Goal: Information Seeking & Learning: Learn about a topic

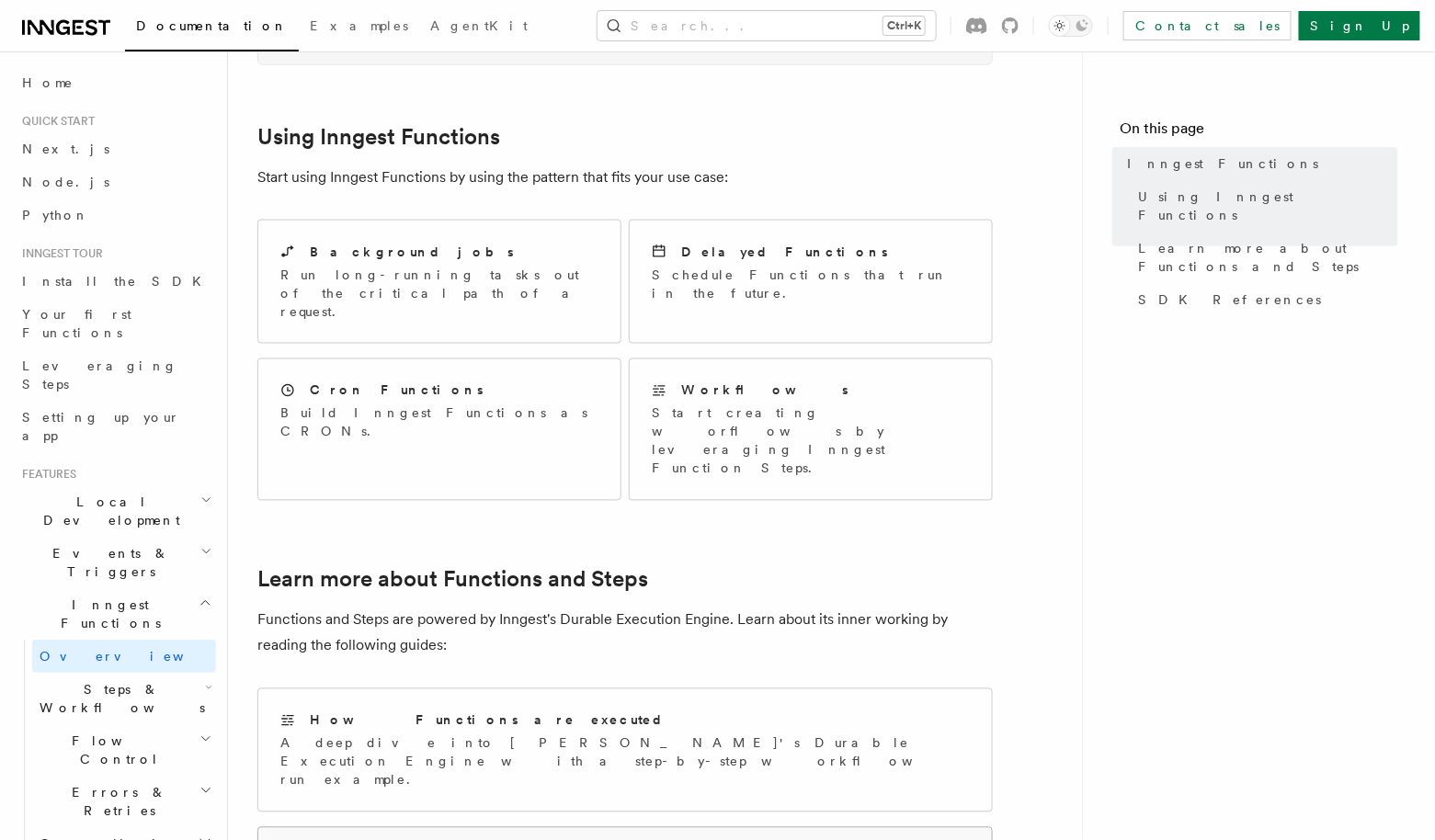
scroll to position [883, 0]
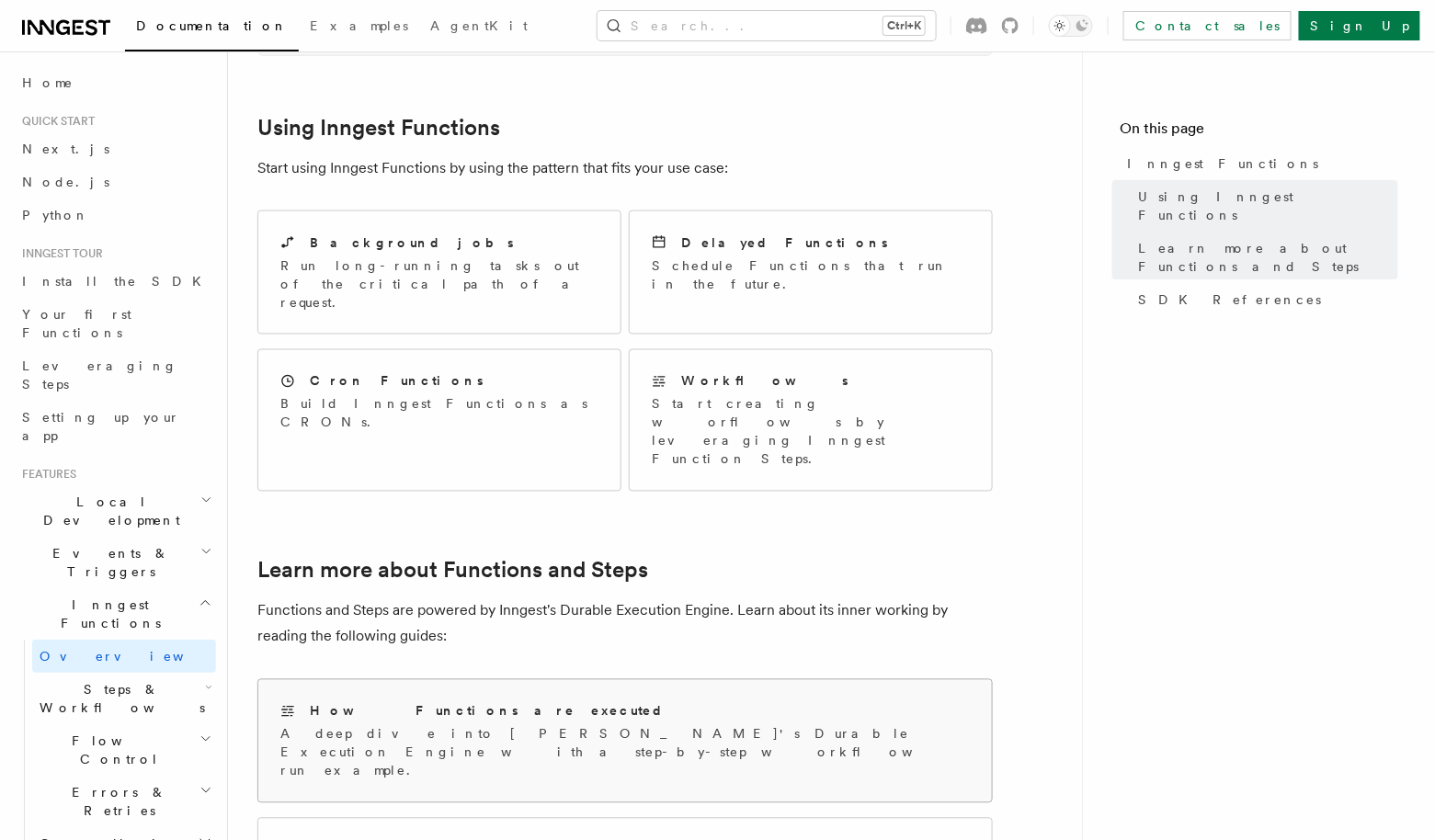
click at [606, 702] on div "How Functions are executed" at bounding box center [625, 711] width 689 height 19
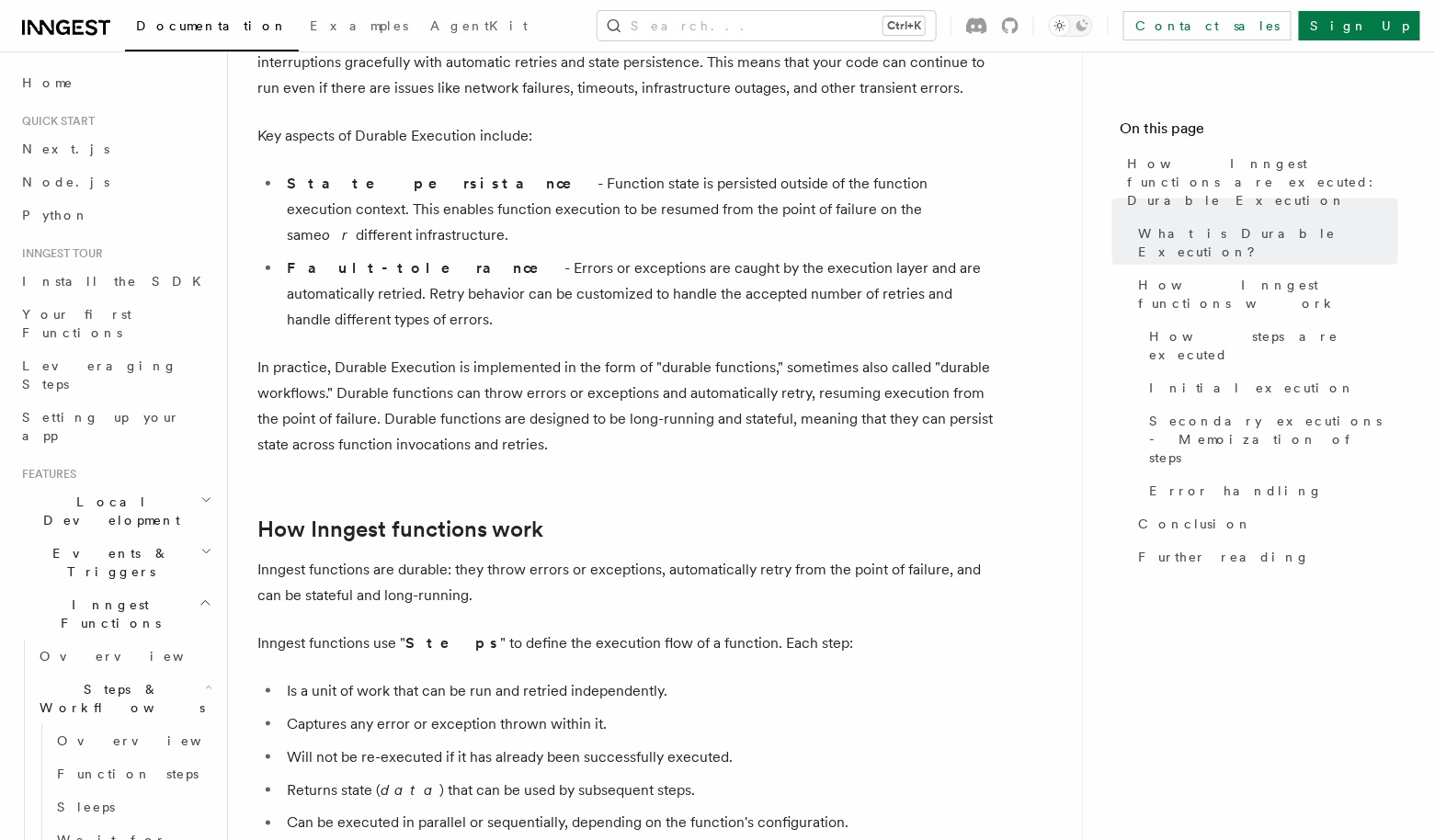
scroll to position [515, 0]
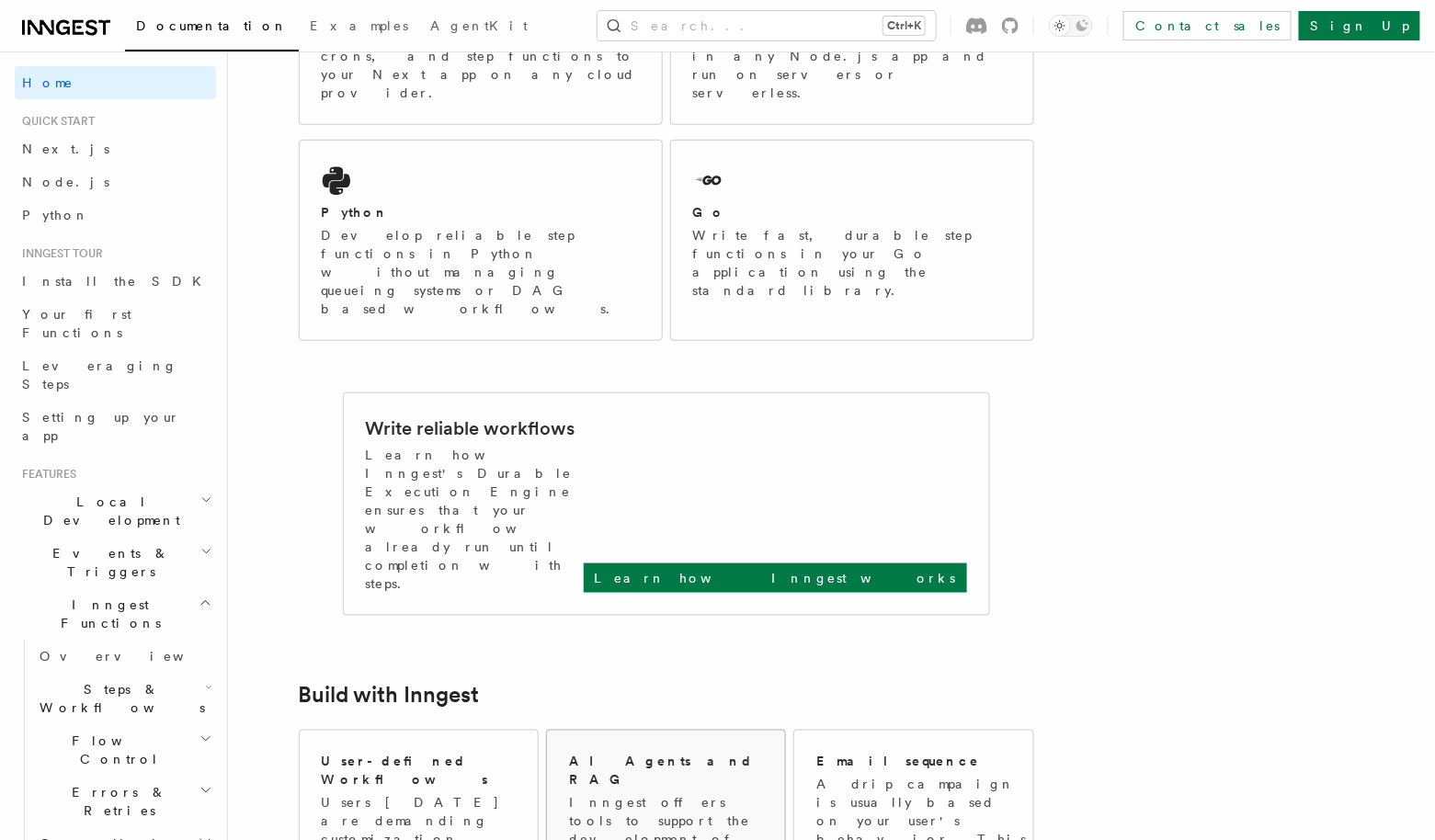
scroll to position [441, 0]
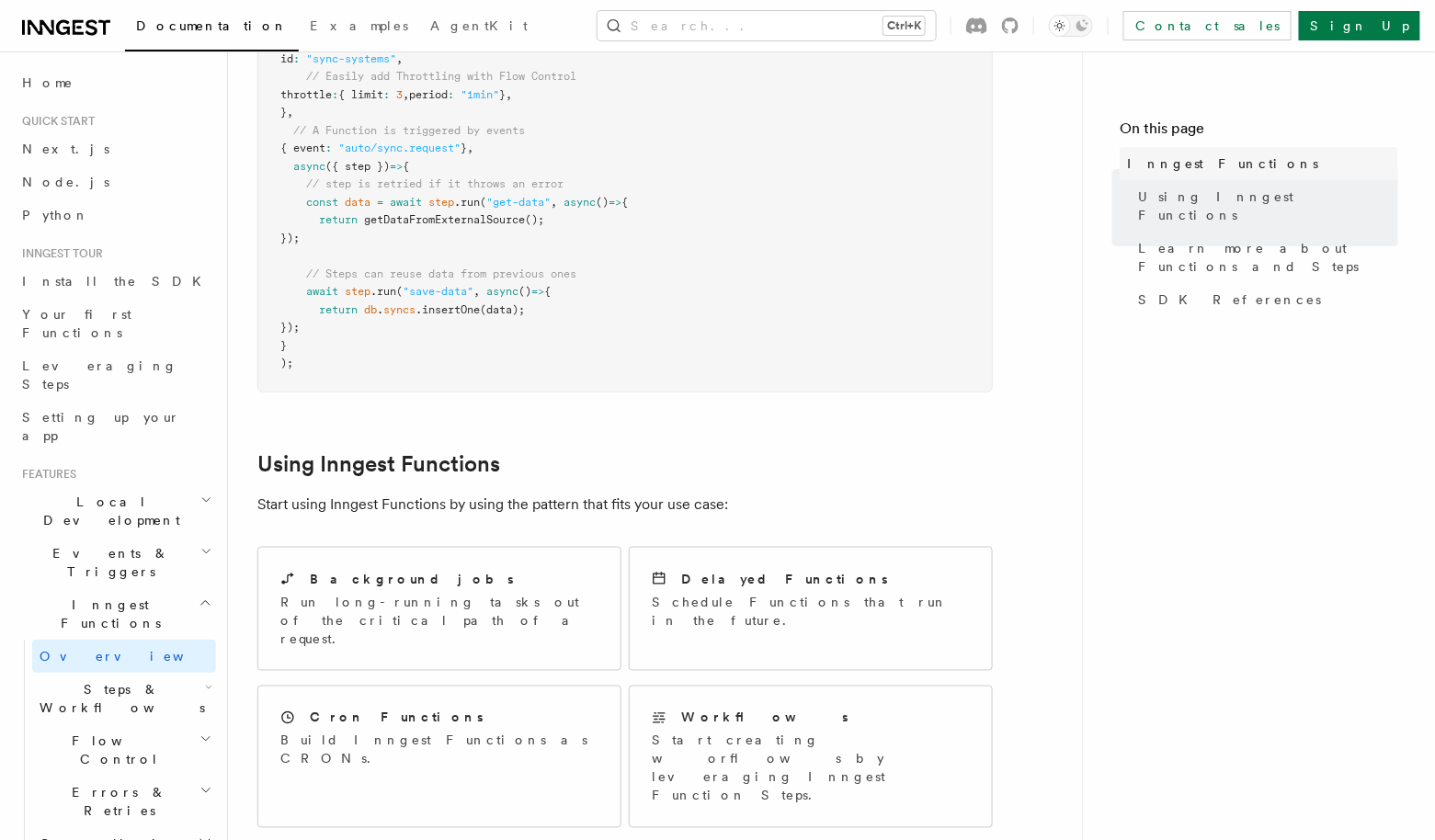
scroll to position [540, 0]
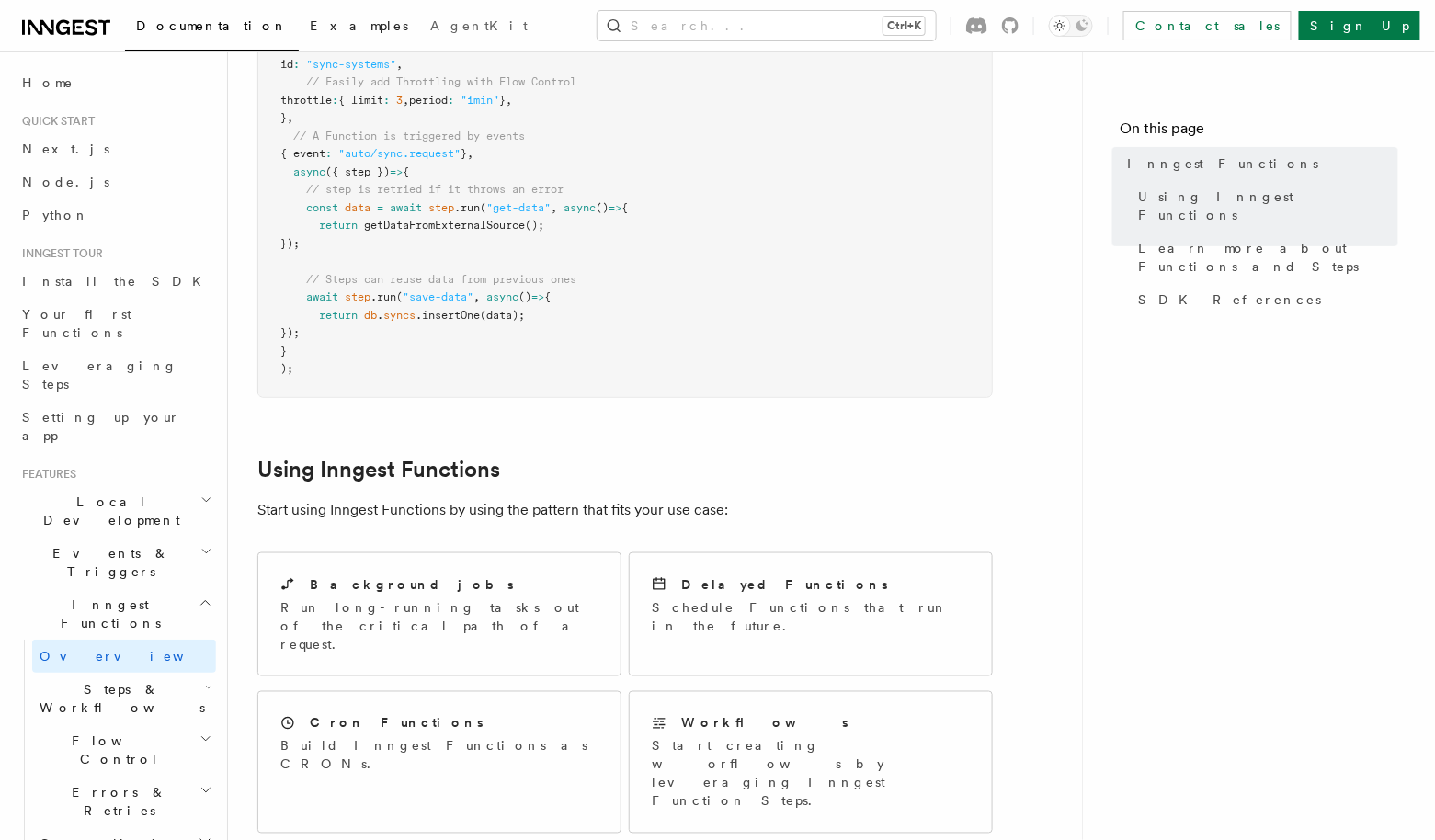
click at [310, 24] on span "Examples" at bounding box center [359, 26] width 98 height 15
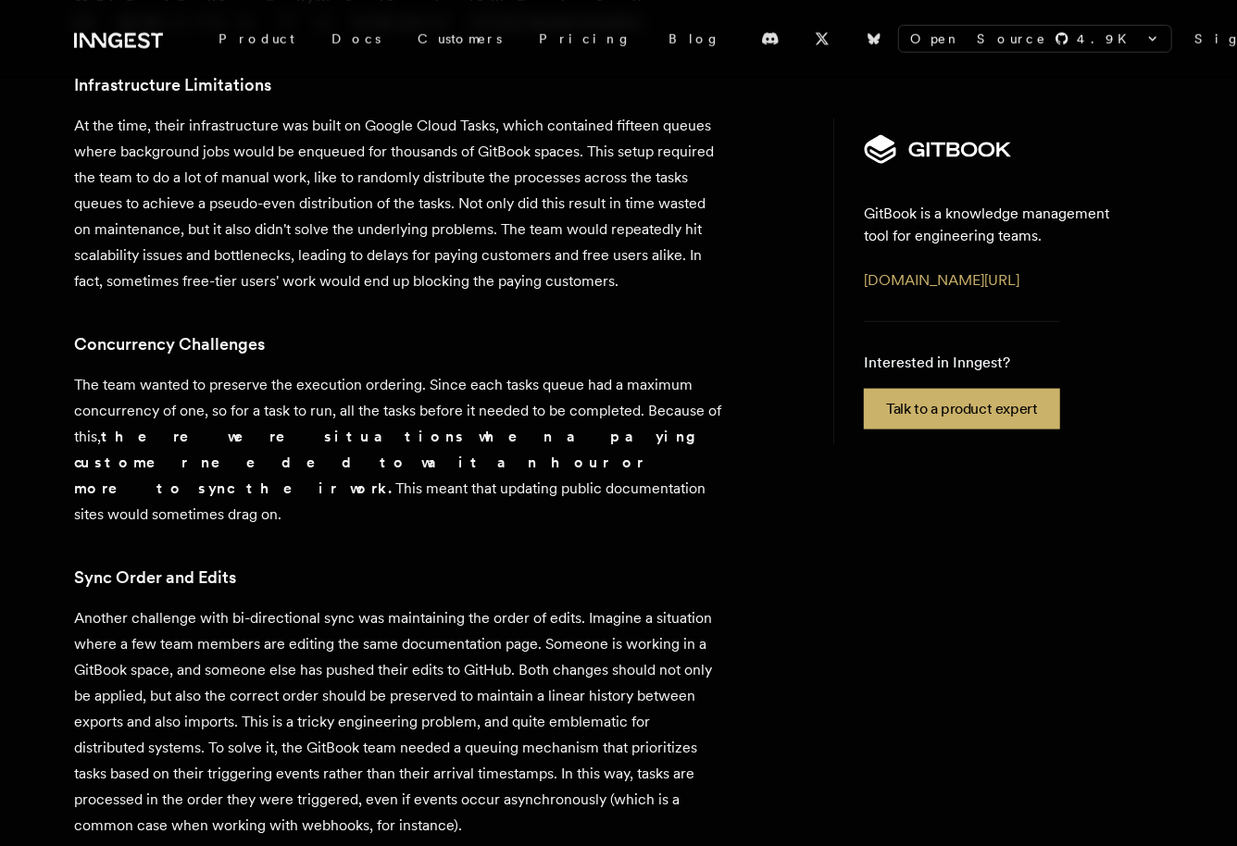
scroll to position [1111, 0]
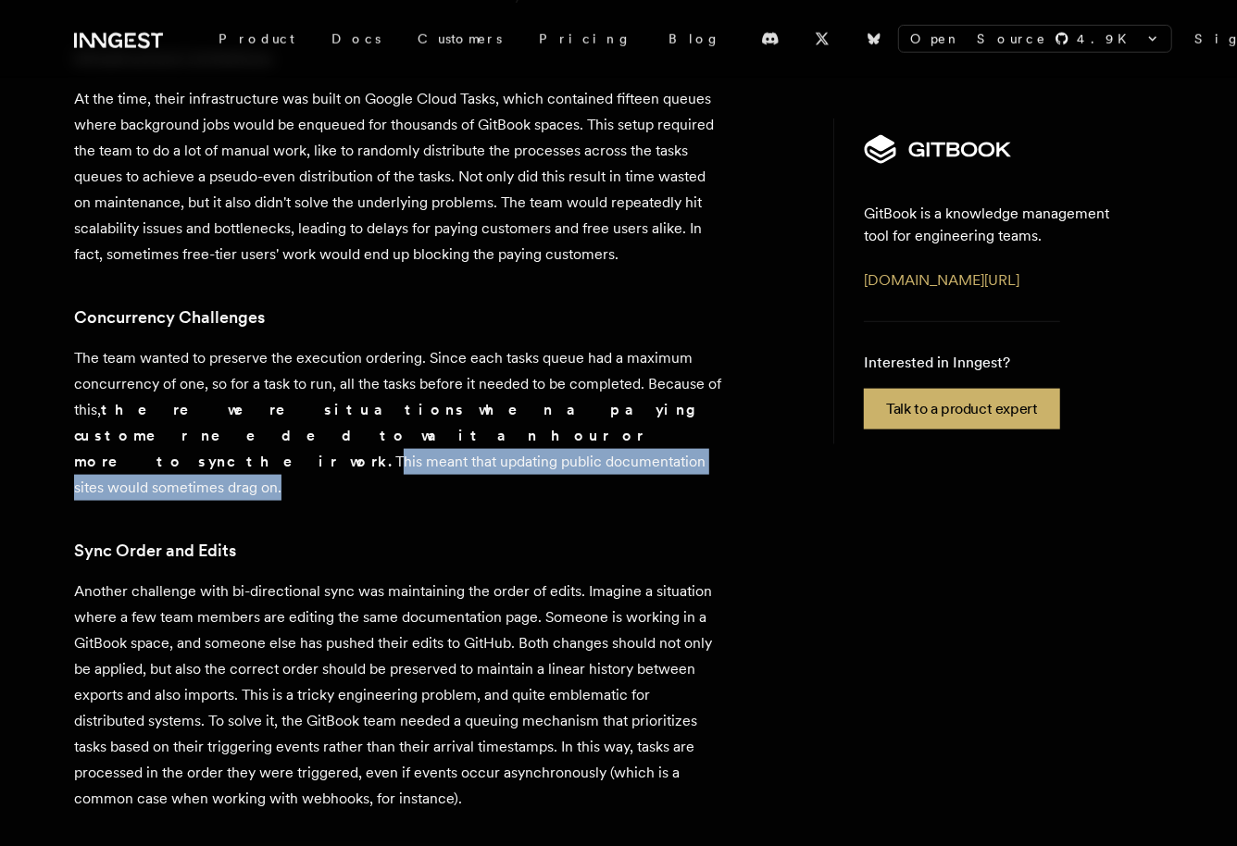
drag, startPoint x: 152, startPoint y: 304, endPoint x: 665, endPoint y: 304, distance: 513.0
click at [665, 345] on p "The team wanted to preserve the execution ordering. Since each tasks queue had …" at bounding box center [398, 423] width 648 height 156
copy p "This meant that updating public documentation sites would sometimes drag on"
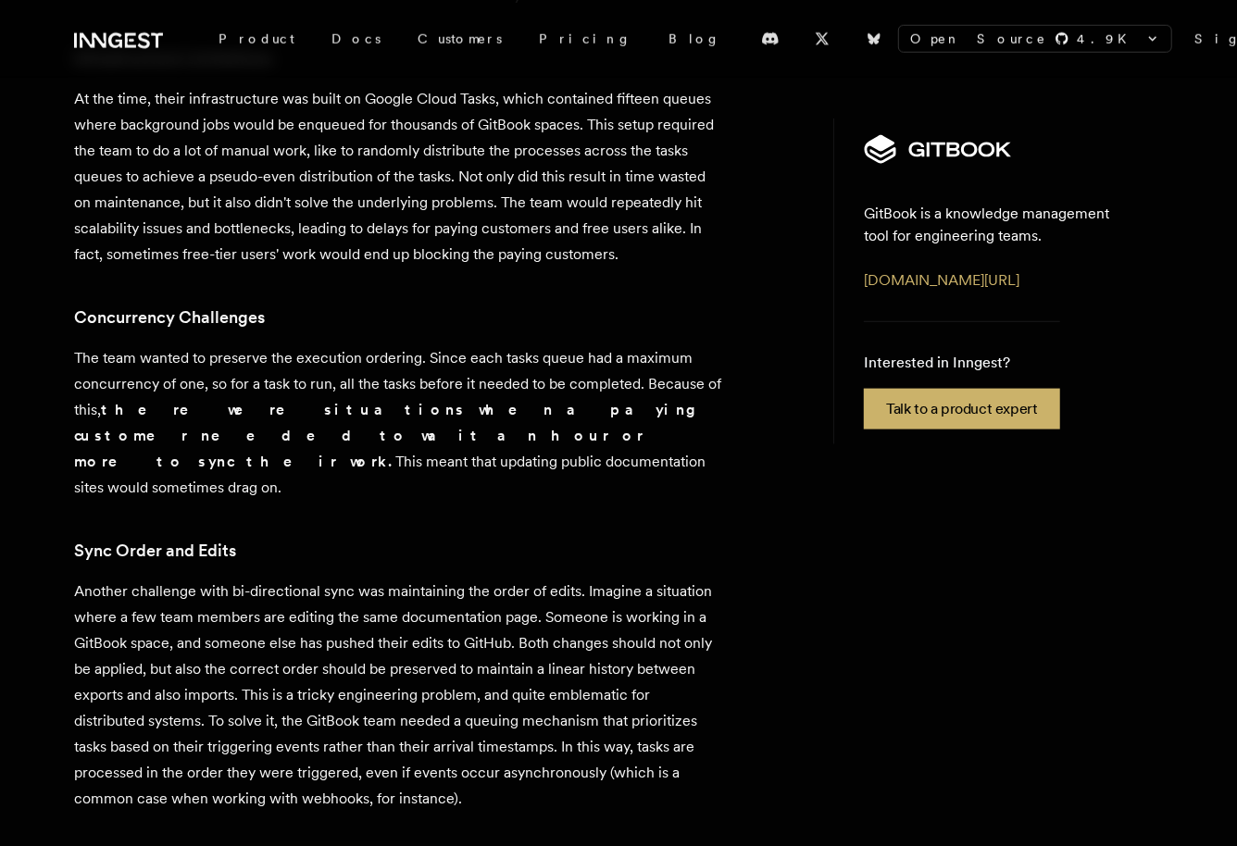
click at [329, 579] on p "Another challenge with bi-directional sync was maintaining the order of edits. …" at bounding box center [398, 695] width 648 height 233
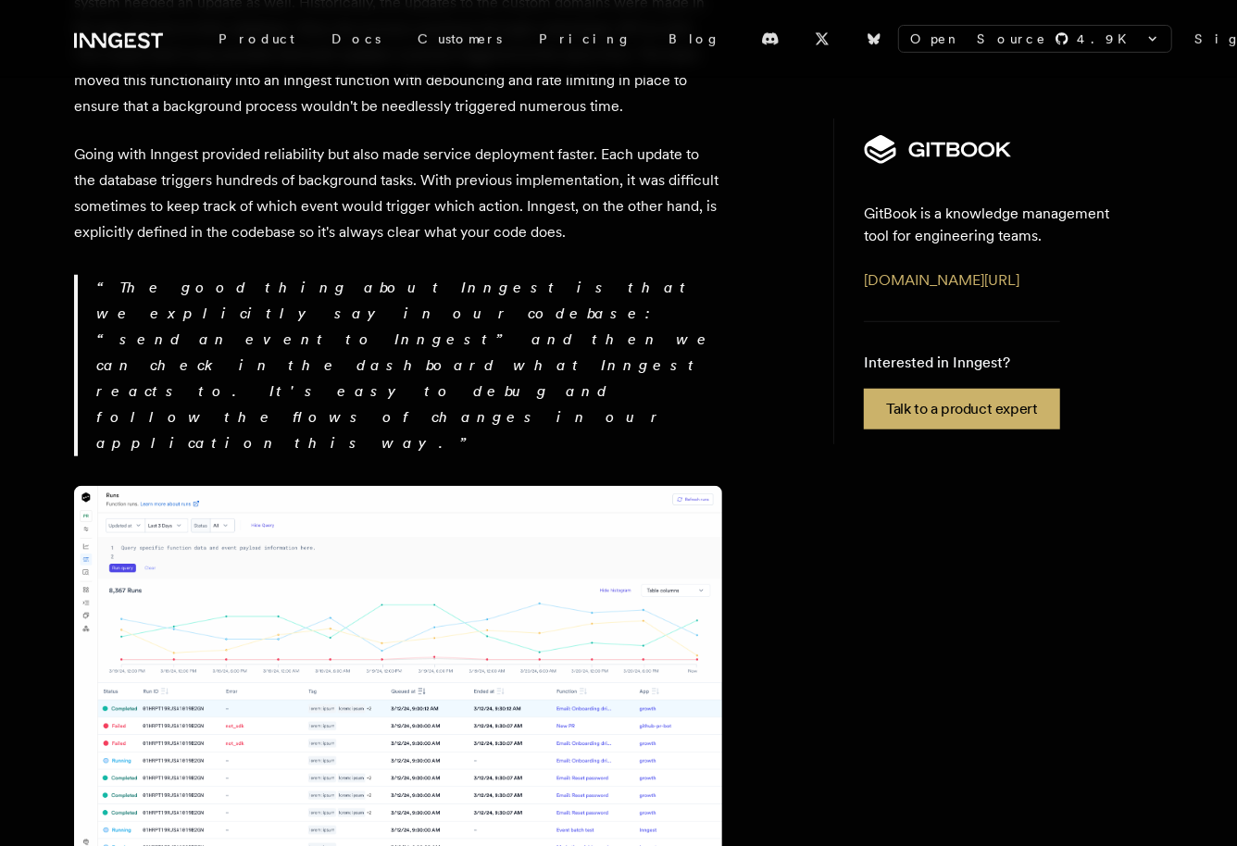
scroll to position [4667, 0]
